Goal: Information Seeking & Learning: Check status

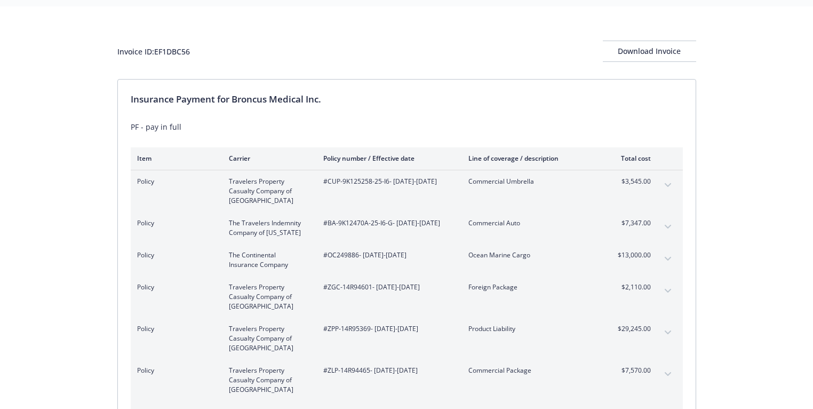
scroll to position [128, 0]
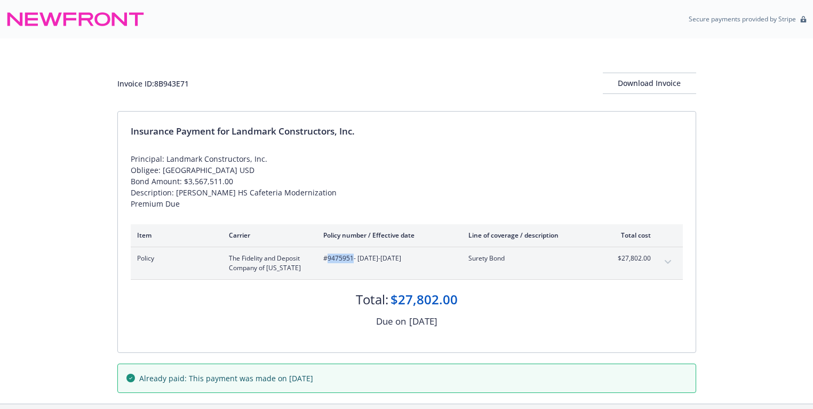
drag, startPoint x: 328, startPoint y: 256, endPoint x: 352, endPoint y: 258, distance: 24.6
click at [352, 258] on span "#9475951 - 03/13/2025-03/12/2026" at bounding box center [387, 258] width 128 height 10
copy span "9475951"
